Goal: Information Seeking & Learning: Learn about a topic

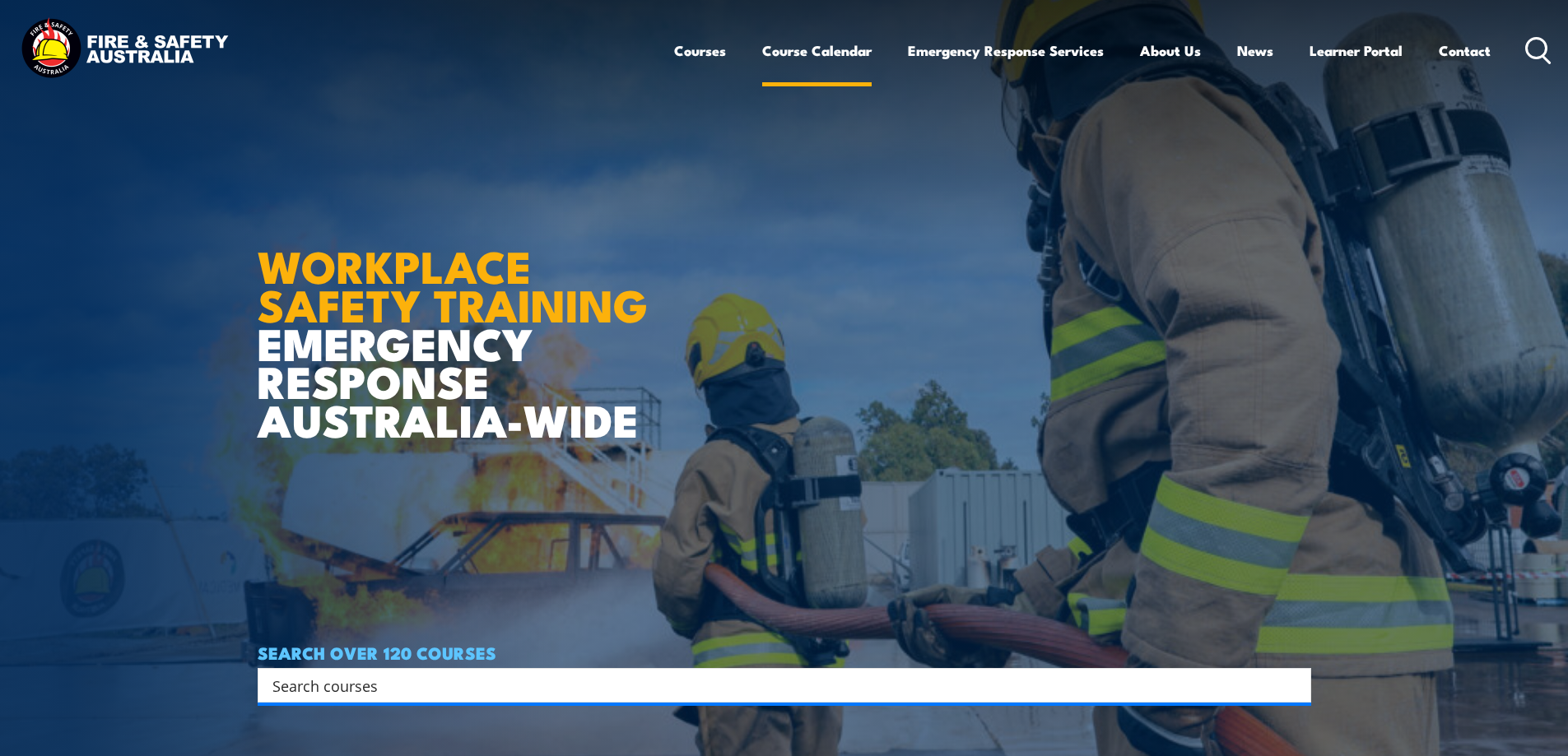
click at [849, 51] on link "Course Calendar" at bounding box center [816, 50] width 110 height 43
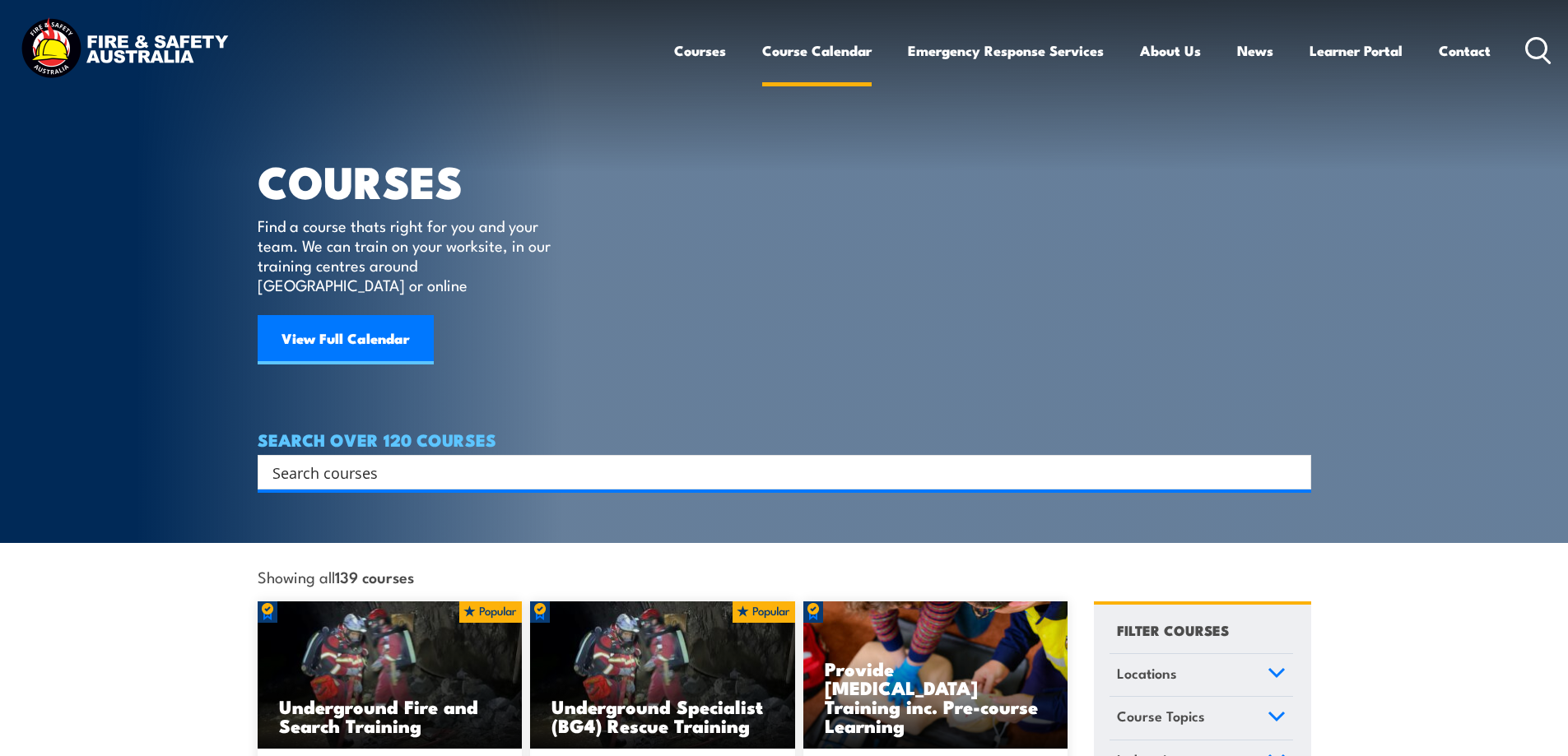
click at [788, 54] on link "Course Calendar" at bounding box center [816, 50] width 110 height 43
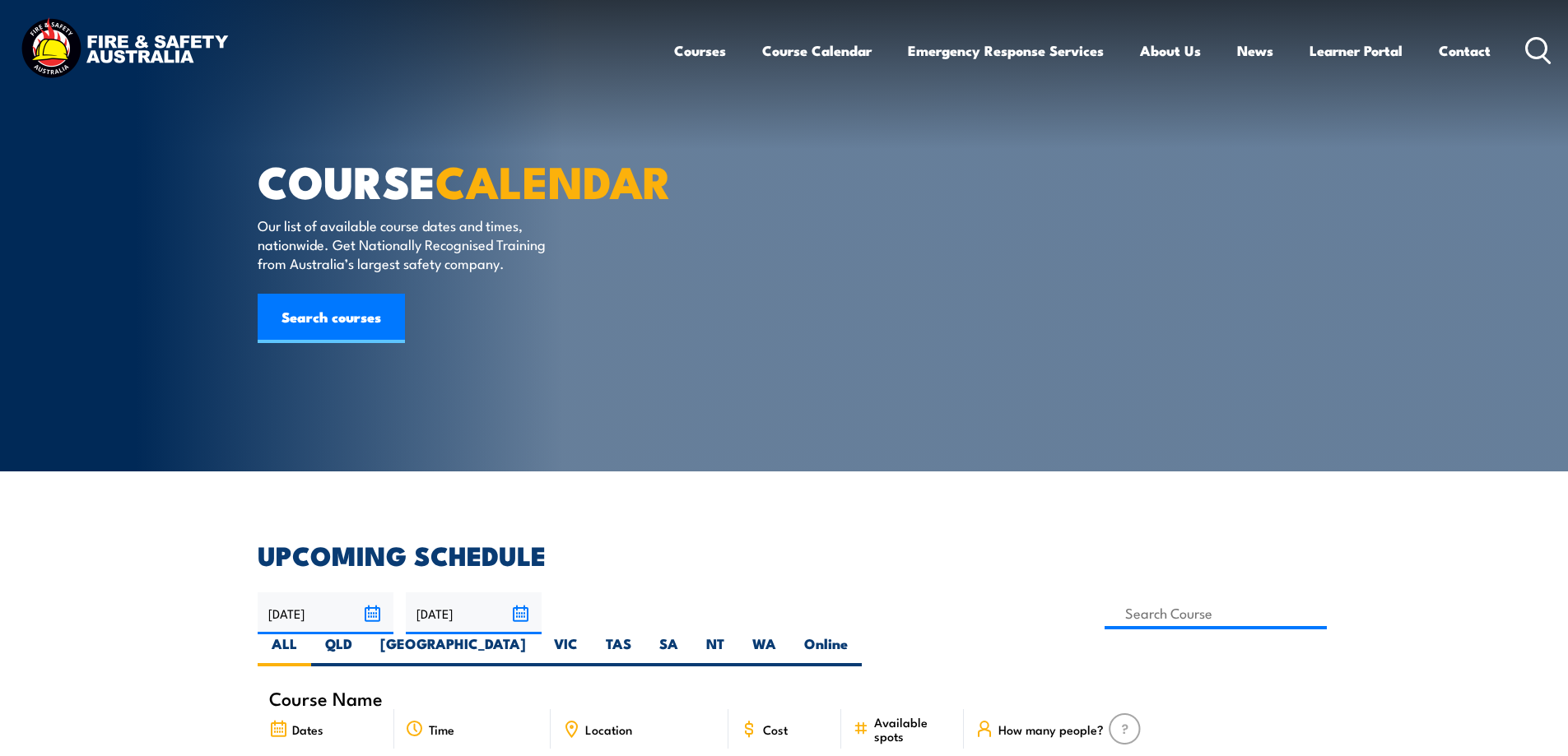
click at [693, 52] on link "Courses" at bounding box center [700, 50] width 52 height 43
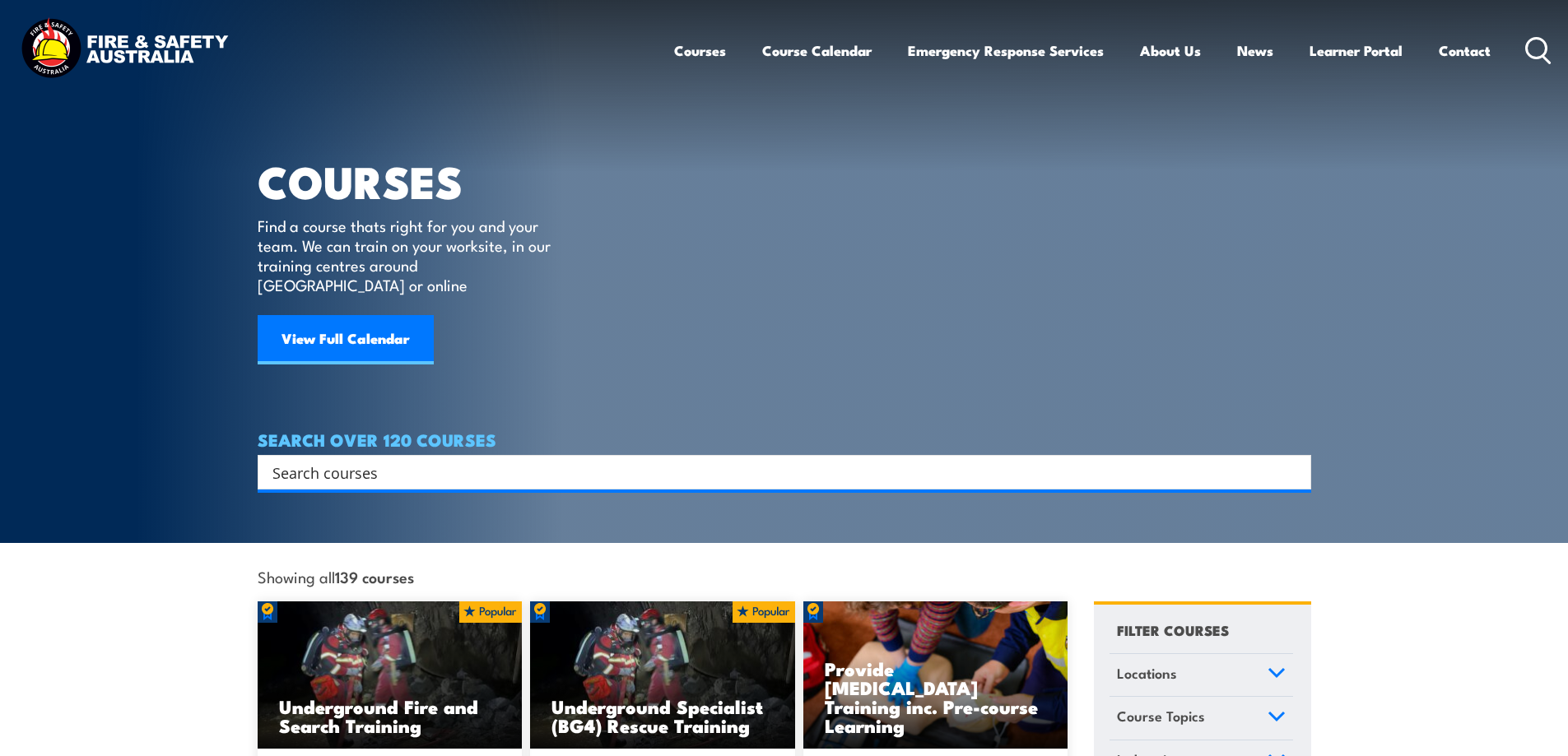
click at [298, 460] on input "Search input" at bounding box center [773, 472] width 1003 height 25
type input "working at heights"
